Goal: Task Accomplishment & Management: Manage account settings

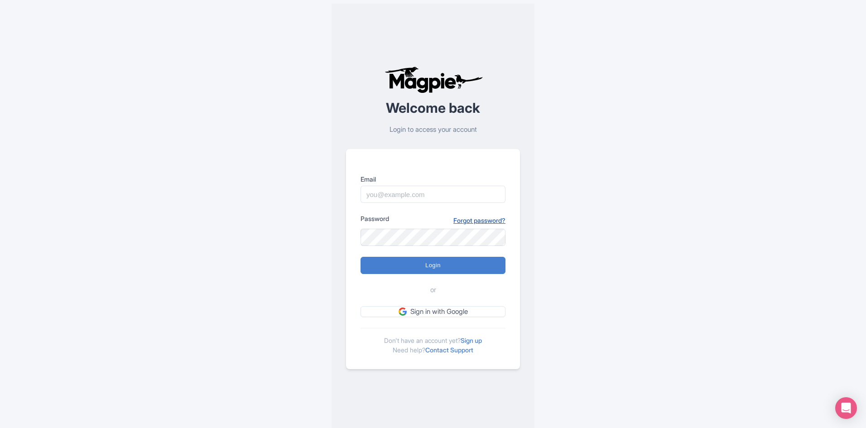
click at [476, 222] on link "Forgot password?" at bounding box center [479, 221] width 52 height 10
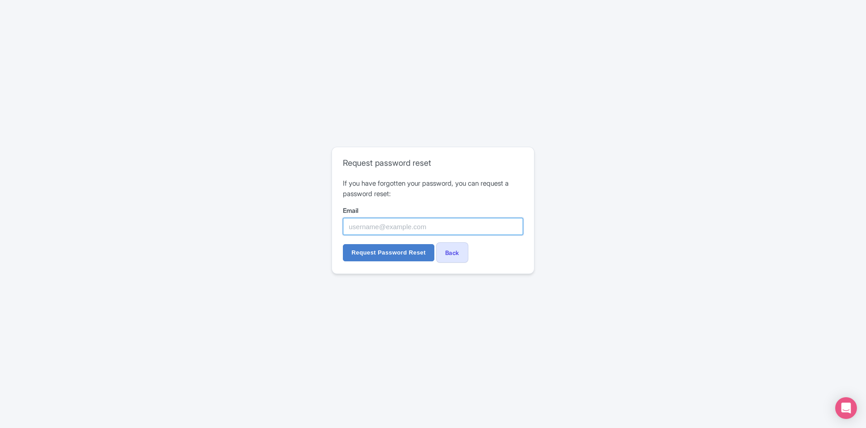
click at [468, 228] on input "Email" at bounding box center [433, 226] width 180 height 17
type input "[EMAIL_ADDRESS][DOMAIN_NAME]"
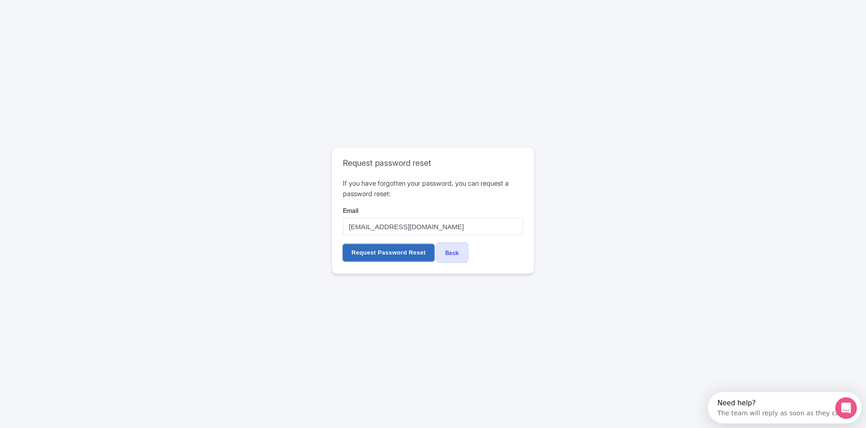
click at [398, 248] on input "Request Password Reset" at bounding box center [389, 252] width 92 height 17
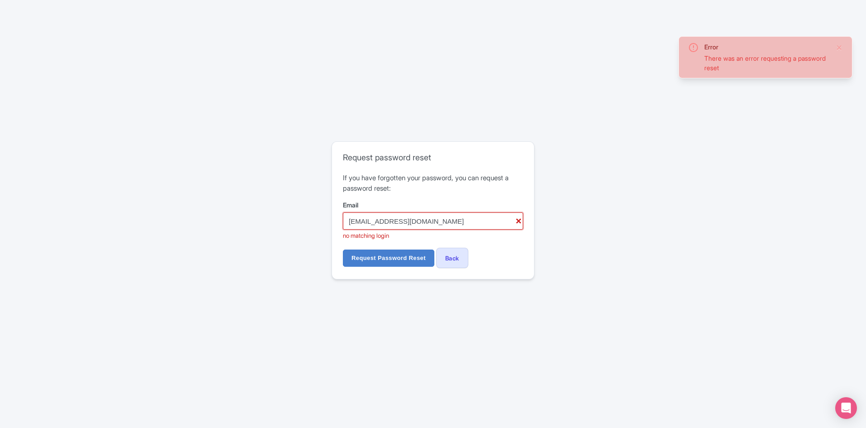
click at [405, 227] on input "[EMAIL_ADDRESS][DOMAIN_NAME]" at bounding box center [433, 220] width 180 height 17
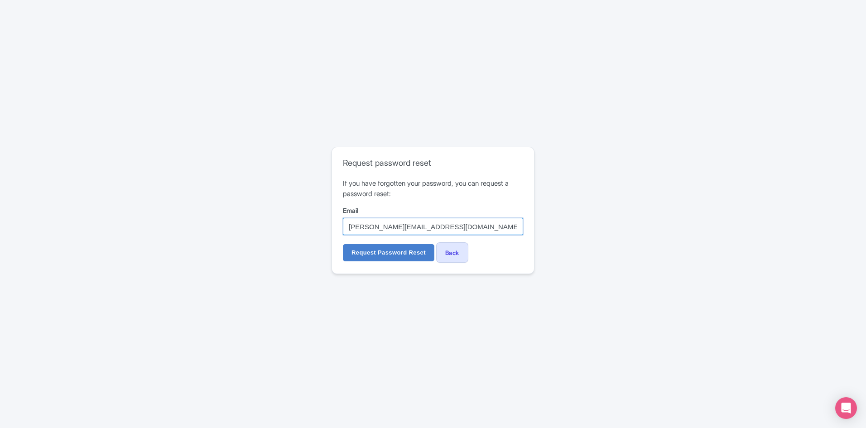
click at [350, 227] on input "a.varela.ap@copec.cl" at bounding box center [433, 226] width 180 height 17
click at [352, 227] on input "a.varela.ap@copec.cl" at bounding box center [433, 226] width 180 height 17
type input "amanda.varela.ap@copec.cl"
click at [358, 247] on input "Request Password Reset" at bounding box center [389, 252] width 92 height 17
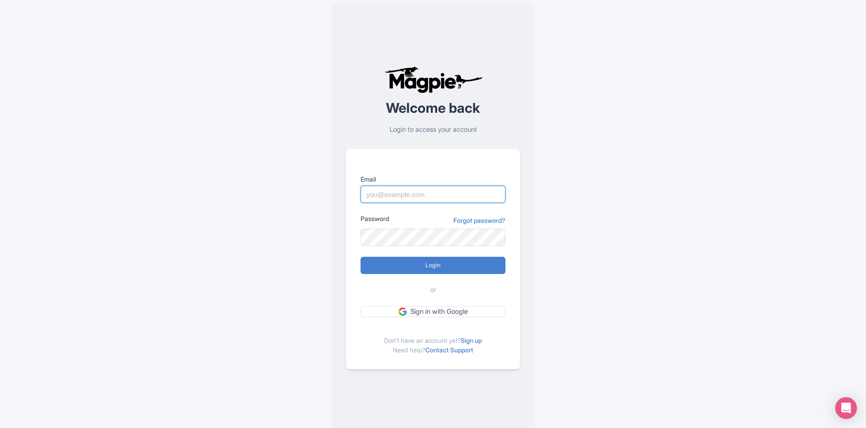
click at [434, 194] on input "Email" at bounding box center [433, 194] width 145 height 17
type input "[PERSON_NAME][EMAIL_ADDRESS][PERSON_NAME][DOMAIN_NAME]"
click at [480, 188] on input "amanda.varela.ap@copec.cl" at bounding box center [433, 194] width 145 height 17
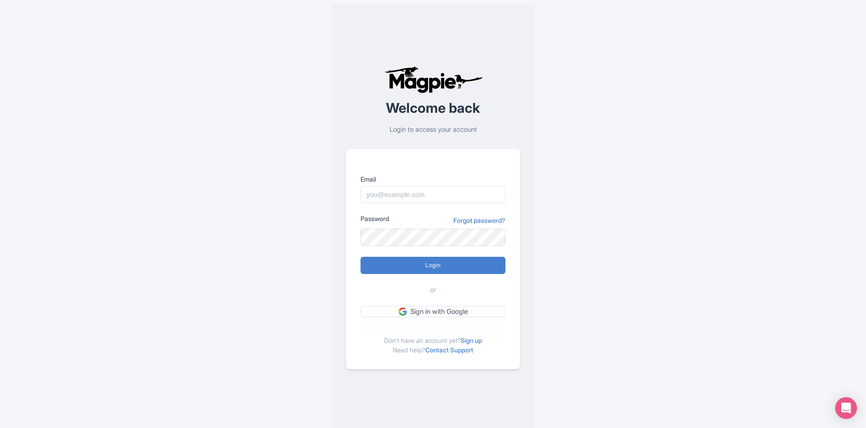
click at [533, 249] on div "Welcome back Login to access your account Email Password Forgot password? Login…" at bounding box center [433, 218] width 203 height 428
click at [421, 195] on input "Email" at bounding box center [433, 194] width 145 height 17
type input "avarela@copec.cl"
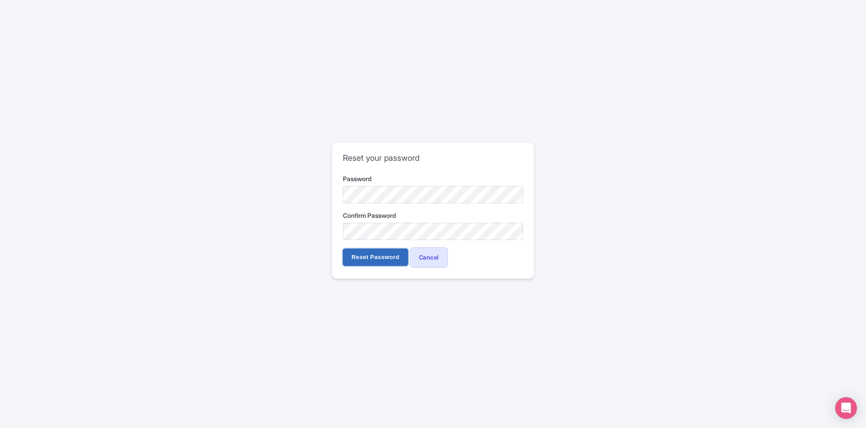
click at [366, 252] on input "Reset Password" at bounding box center [375, 257] width 65 height 17
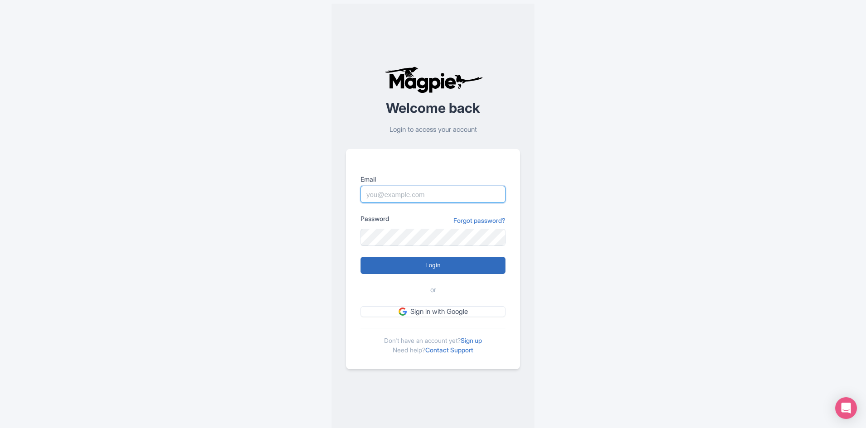
type input "avarela@copec.cl"
click at [443, 269] on input "Login" at bounding box center [433, 265] width 145 height 17
type input "Logging in..."
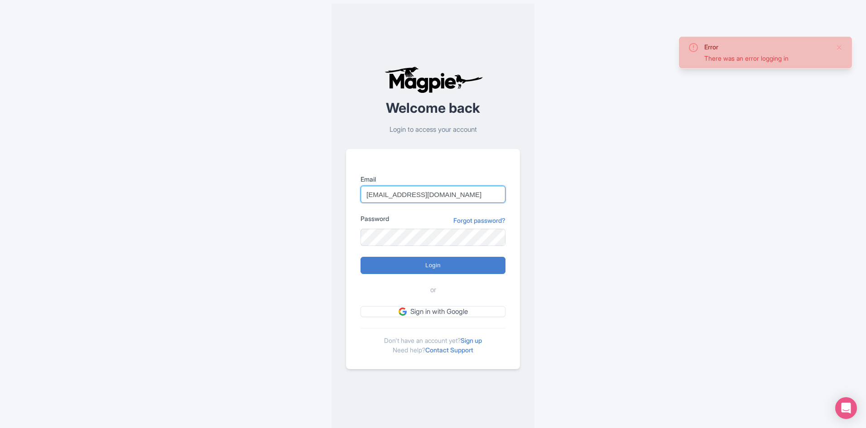
click at [431, 193] on input "avarela@copec.cl" at bounding box center [433, 194] width 145 height 17
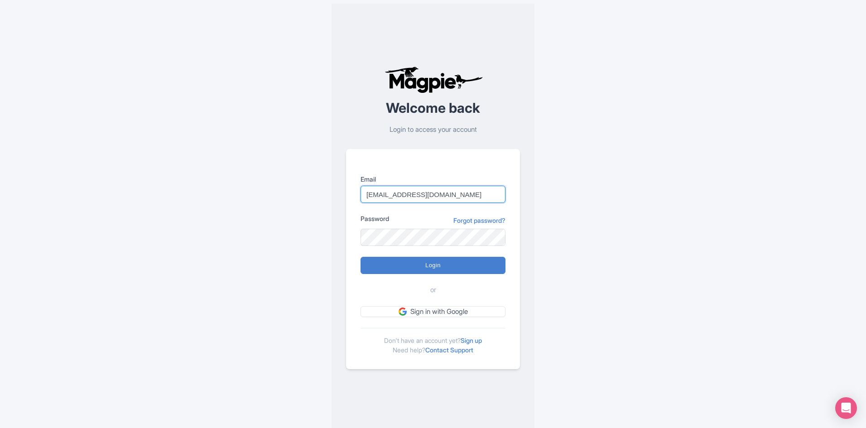
click at [370, 198] on input "avarela@copec.cl" at bounding box center [433, 194] width 145 height 17
type input "[PERSON_NAME][EMAIL_ADDRESS][PERSON_NAME][DOMAIN_NAME]"
click at [361, 257] on input "Login" at bounding box center [433, 265] width 145 height 17
type input "Logging in..."
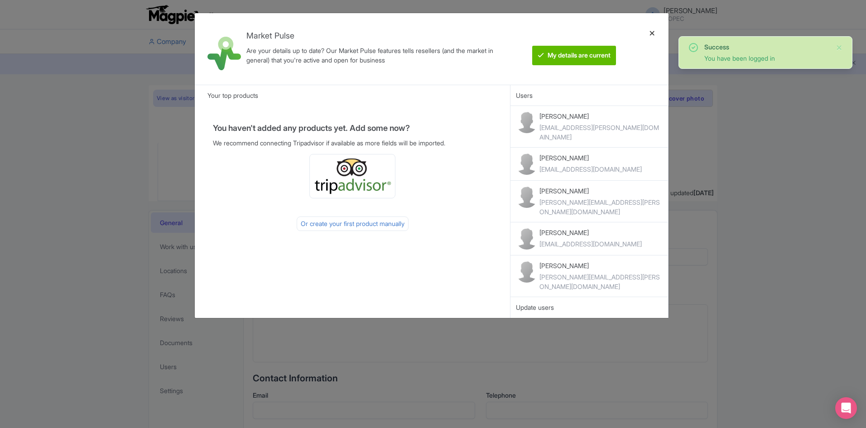
click at [652, 31] on div at bounding box center [652, 48] width 22 height 57
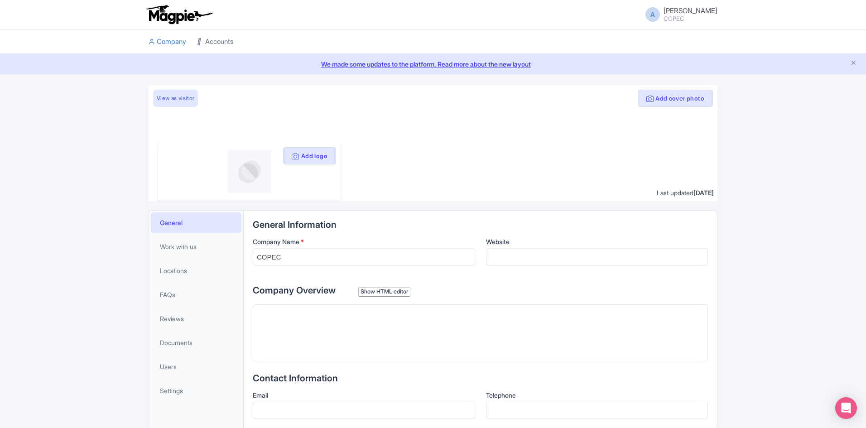
click at [222, 47] on link "Accounts" at bounding box center [215, 41] width 36 height 25
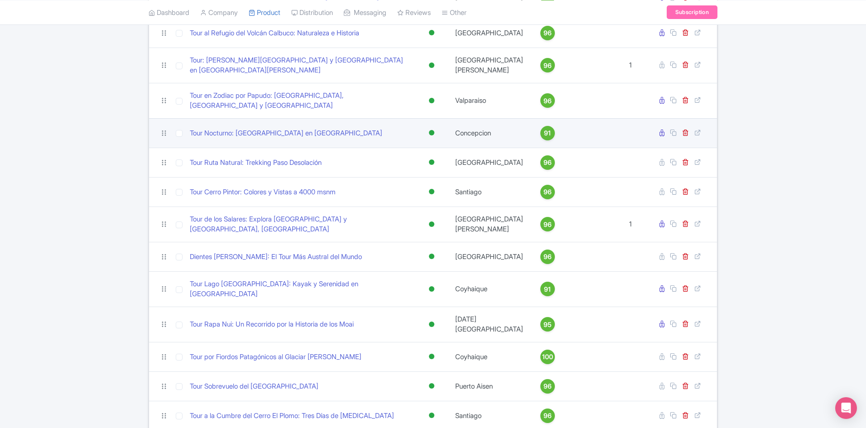
scroll to position [1288, 0]
